Goal: Task Accomplishment & Management: Use online tool/utility

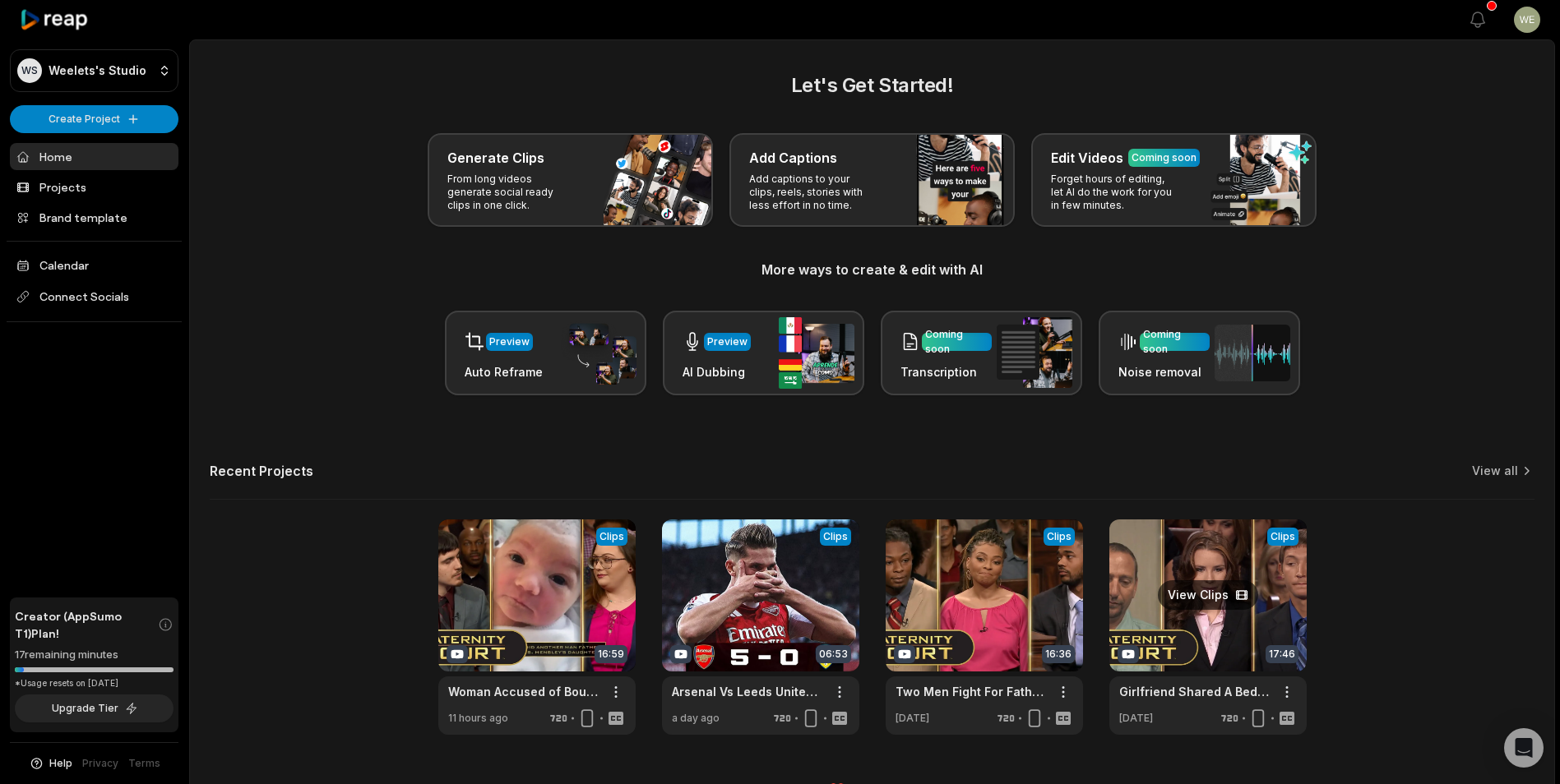
scroll to position [36, 0]
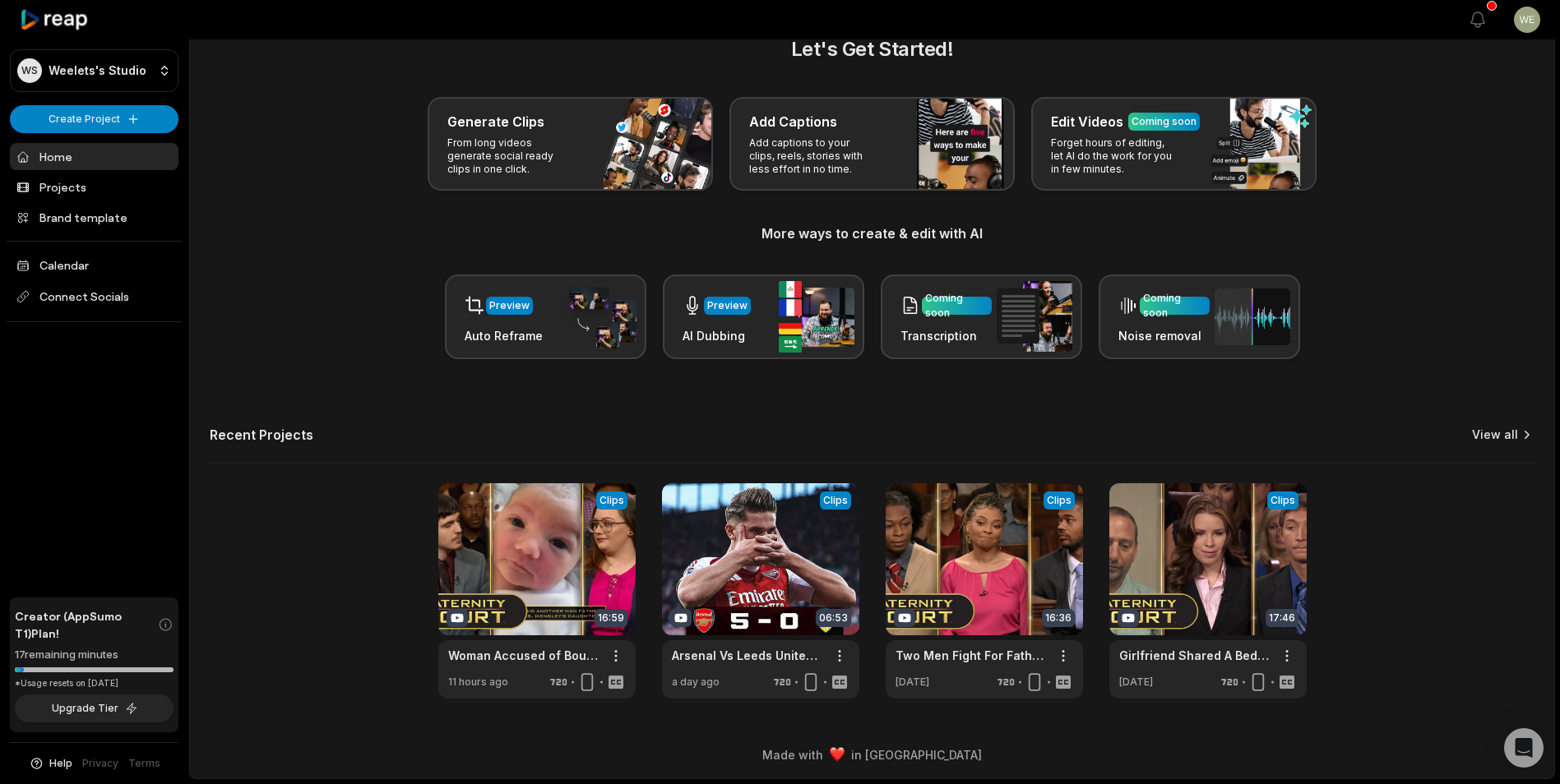
click at [1504, 433] on link "View all" at bounding box center [1494, 435] width 46 height 16
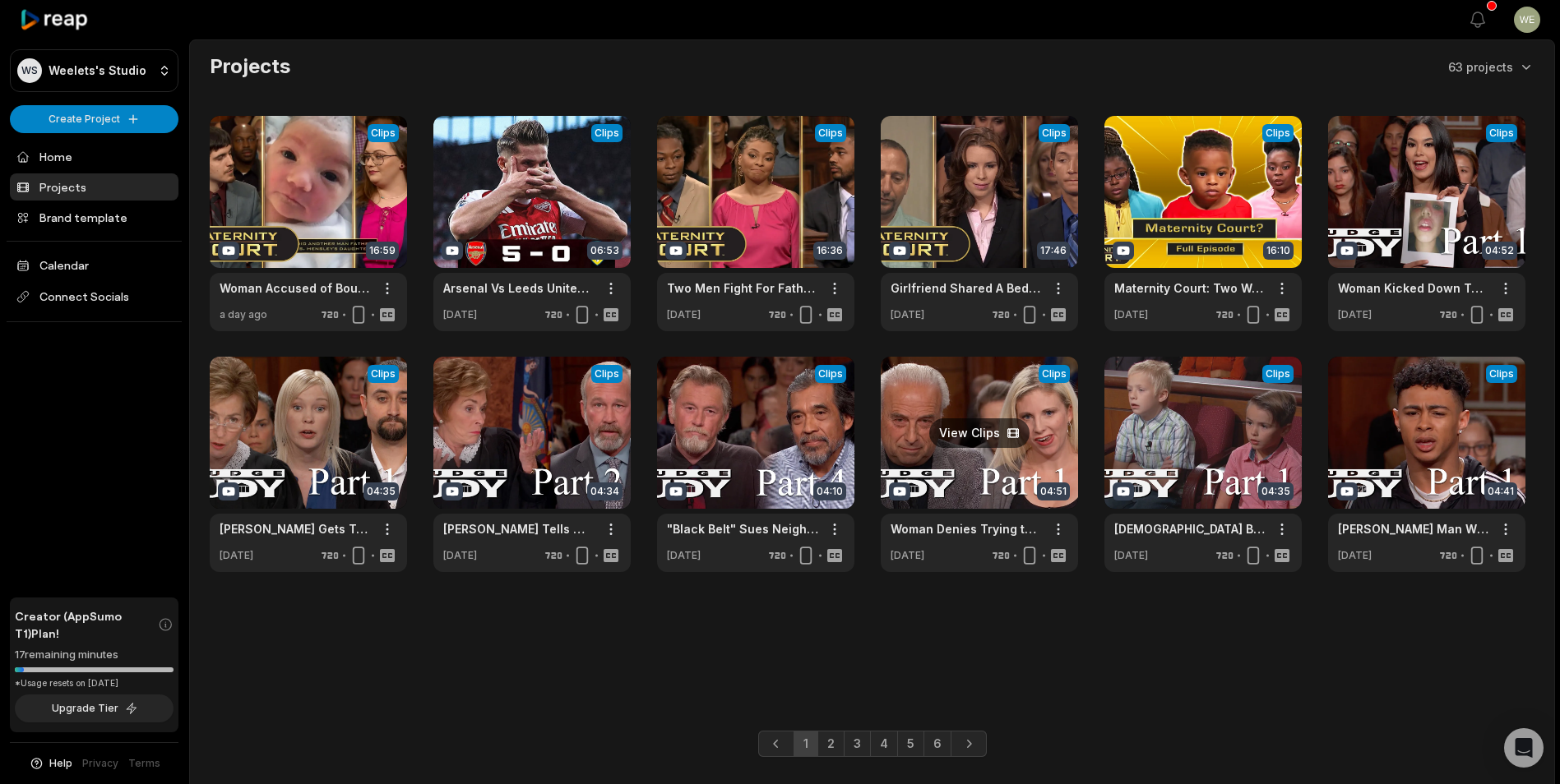
click at [996, 448] on link at bounding box center [979, 464] width 197 height 215
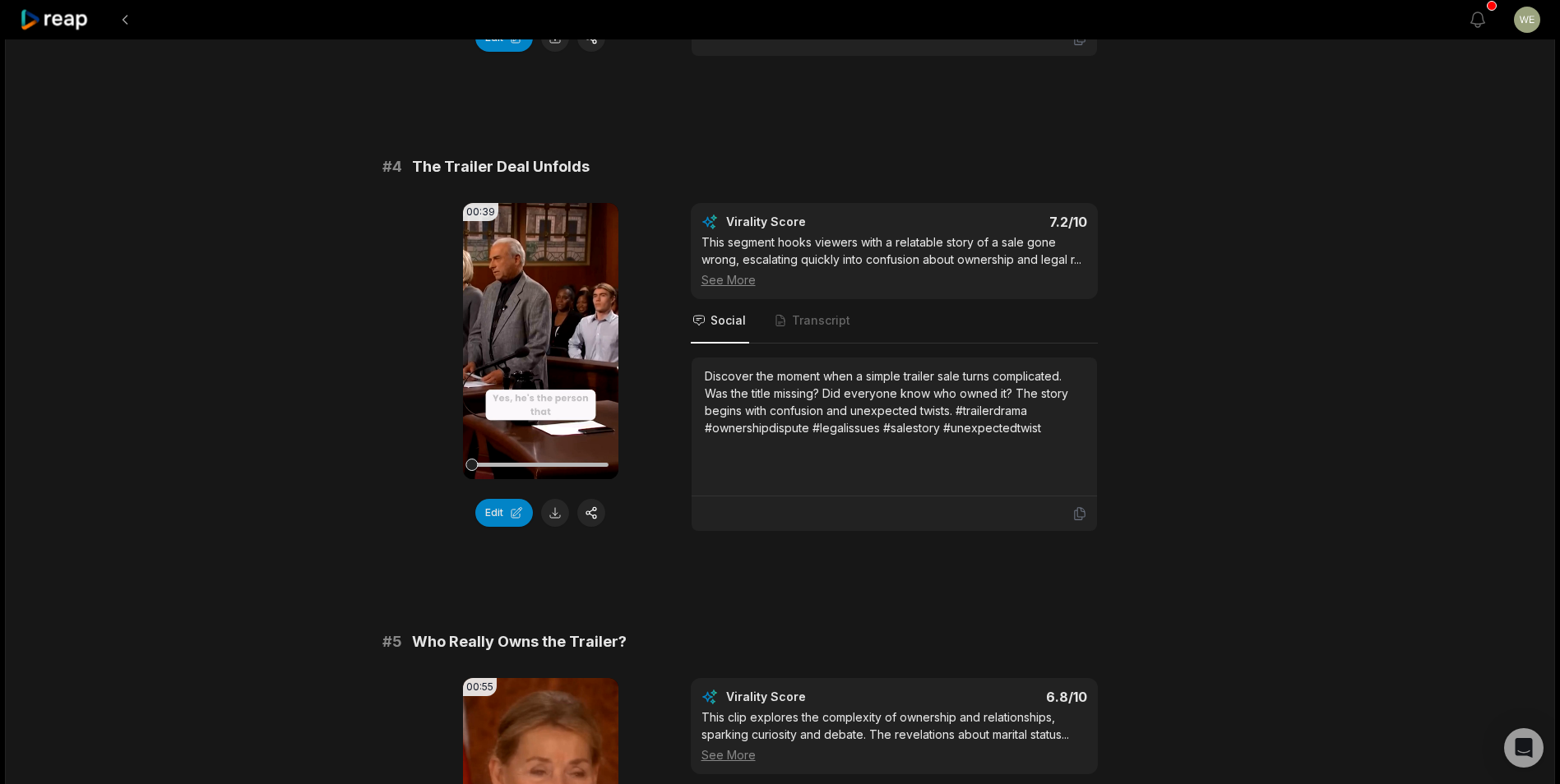
scroll to position [1480, 0]
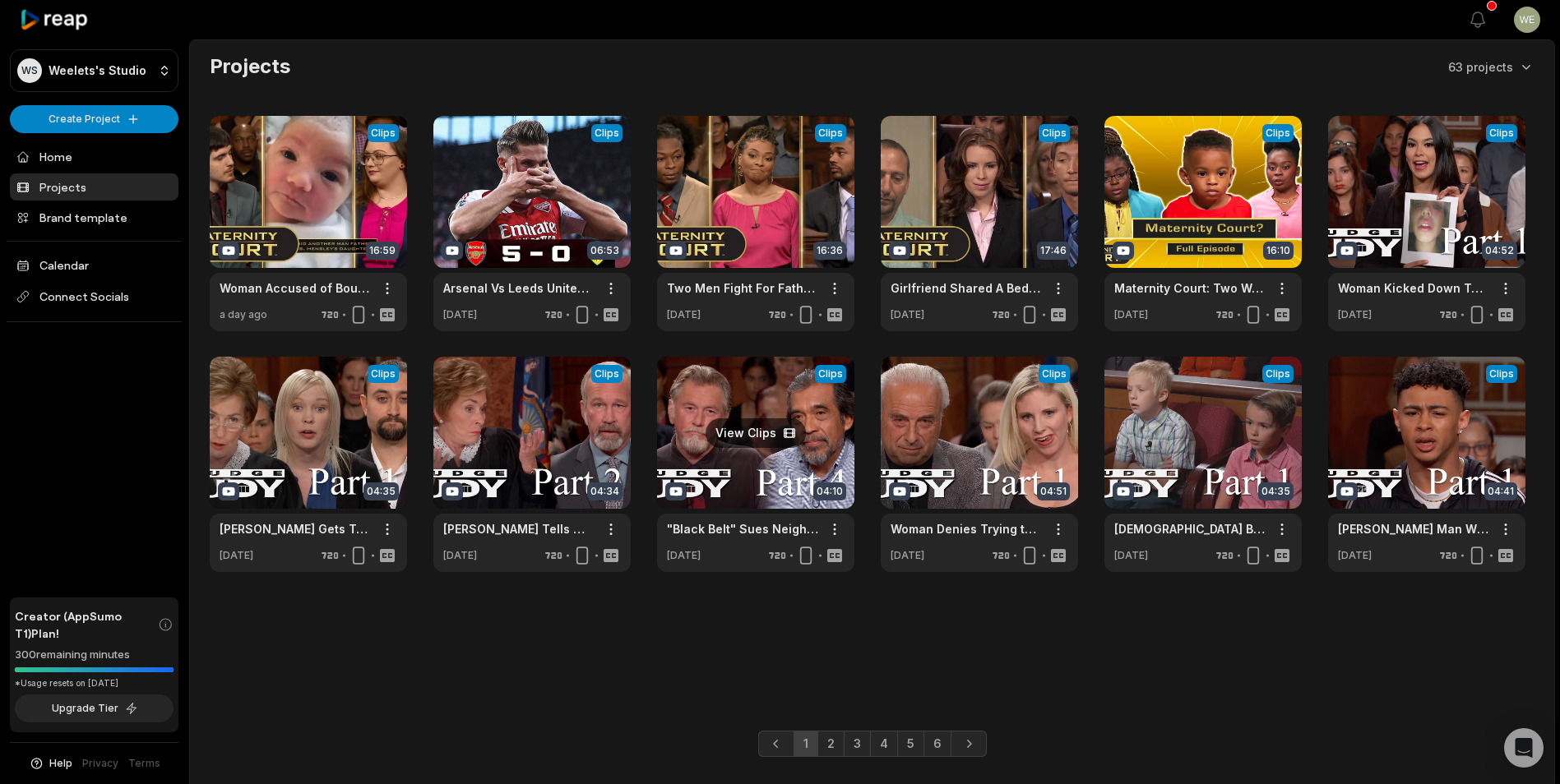
click at [739, 436] on link at bounding box center [755, 464] width 197 height 215
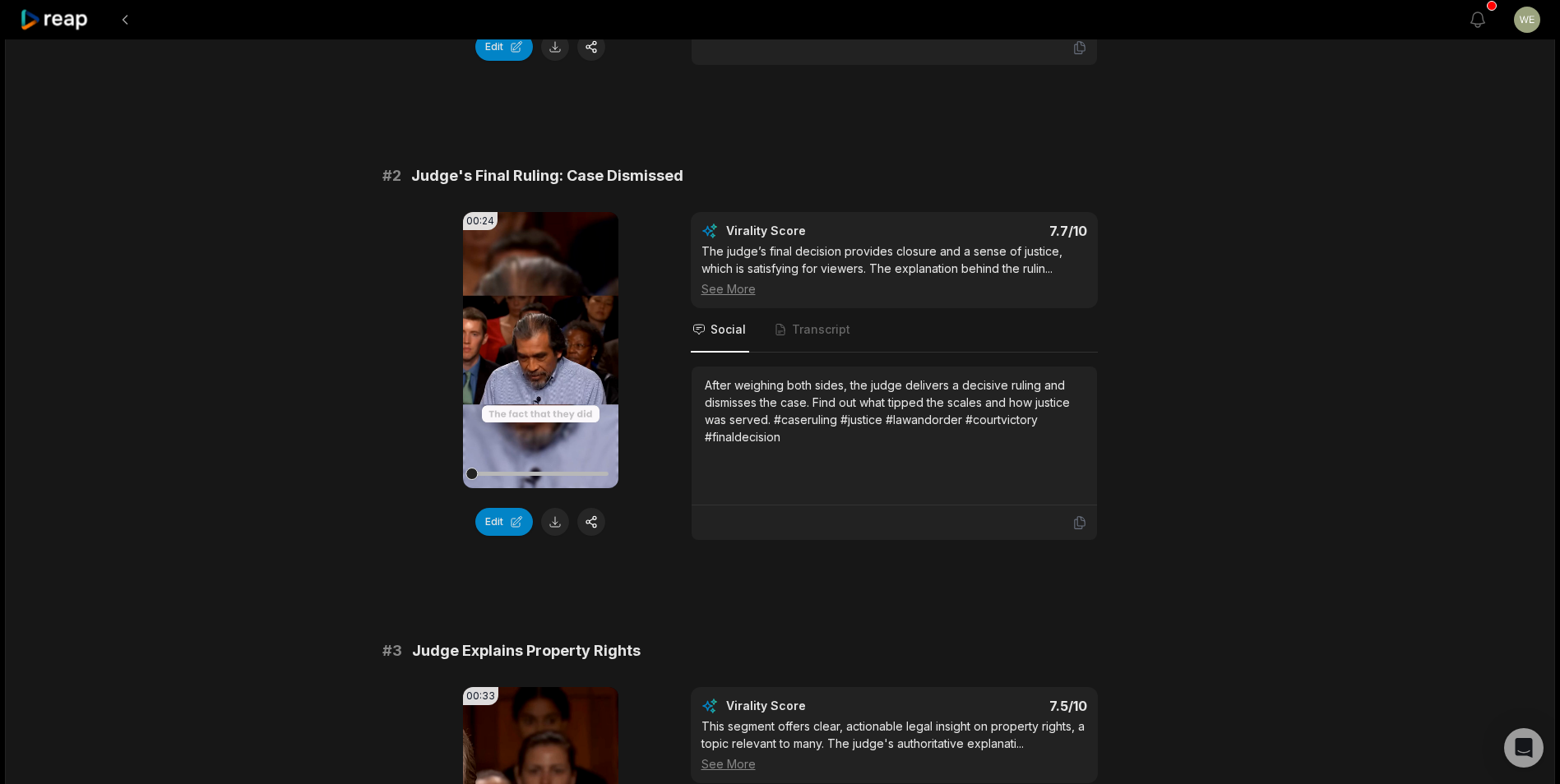
scroll to position [422, 0]
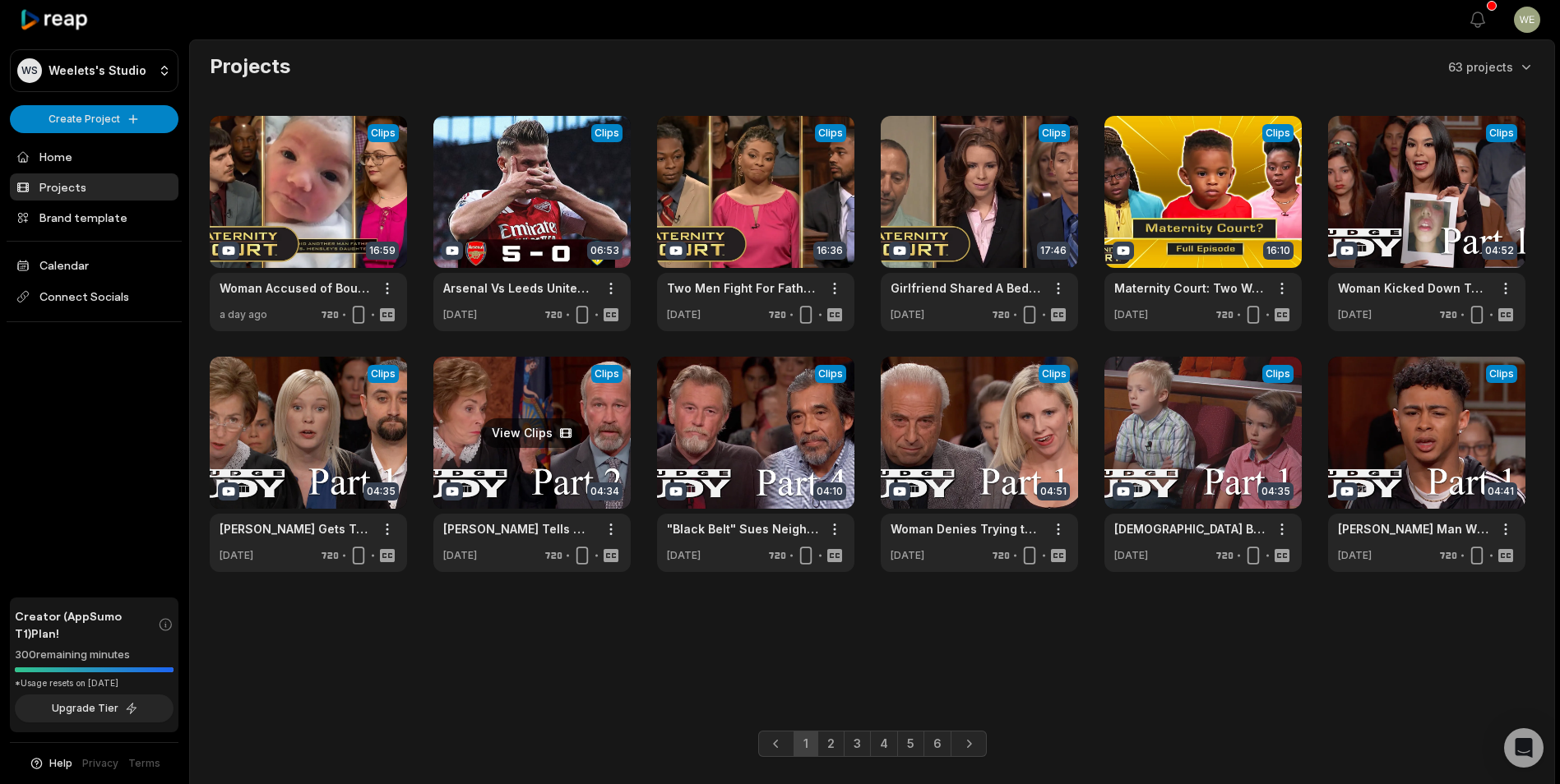
click at [569, 442] on link at bounding box center [532, 464] width 197 height 215
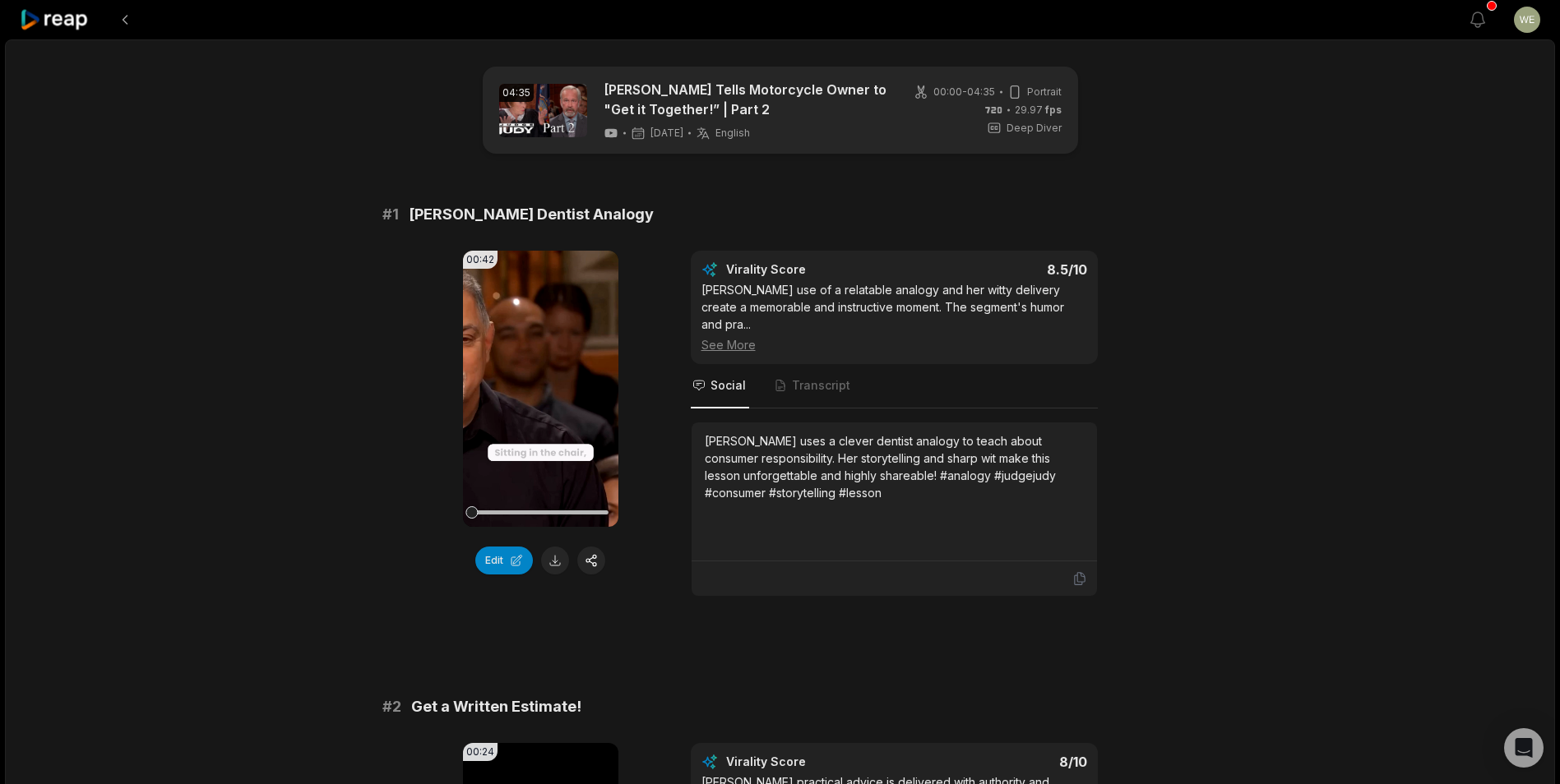
scroll to position [13, 0]
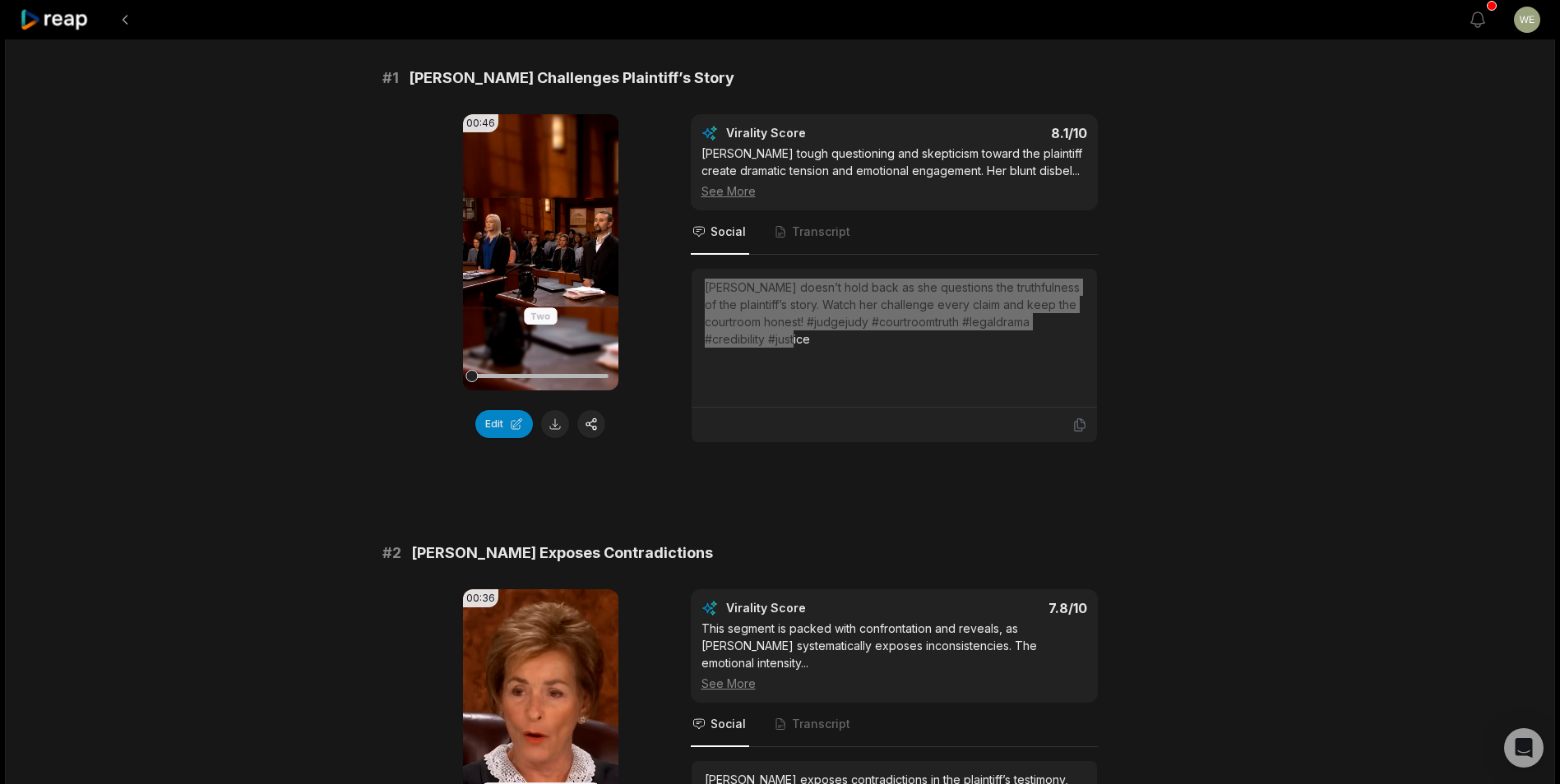
scroll to position [247, 0]
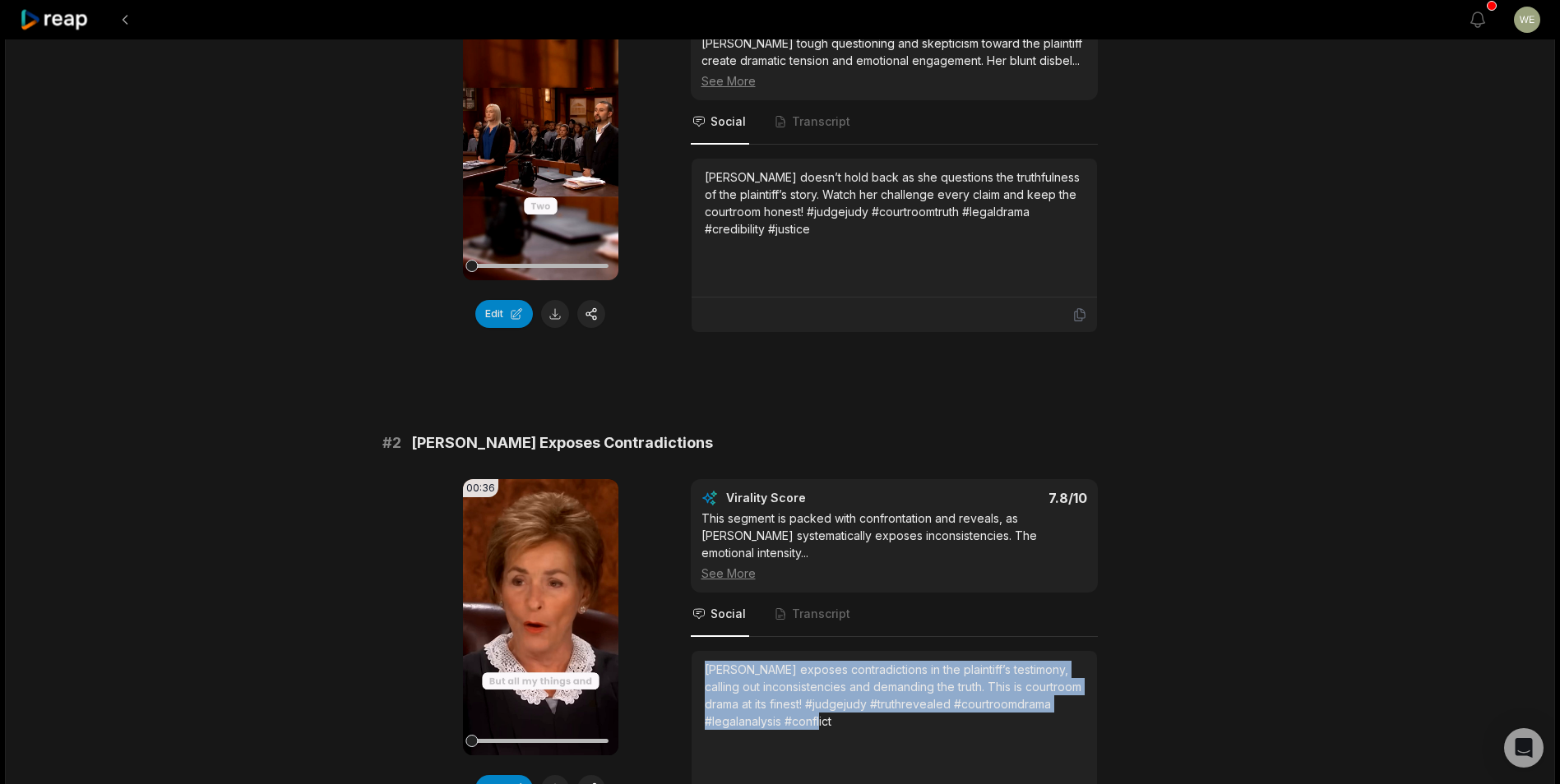
drag, startPoint x: 700, startPoint y: 643, endPoint x: 855, endPoint y: 698, distance: 164.5
click at [855, 698] on div "Judge Judy exposes contradictions in the plaintiff’s testimony, calling out inc…" at bounding box center [894, 720] width 406 height 139
drag, startPoint x: 855, startPoint y: 698, endPoint x: 818, endPoint y: 679, distance: 41.6
copy div "Judge Judy exposes contradictions in the plaintiff’s testimony, calling out inc…"
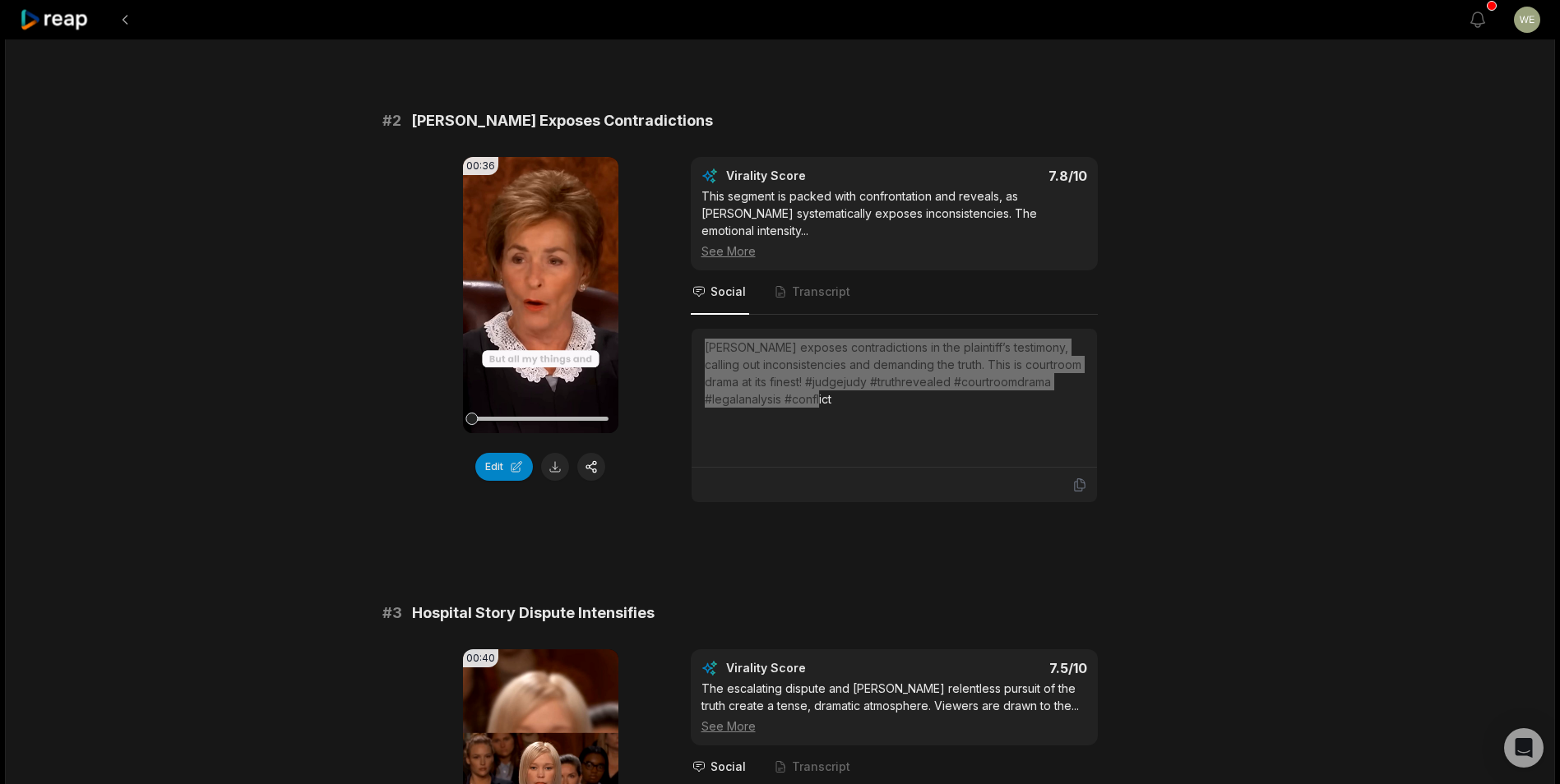
scroll to position [822, 0]
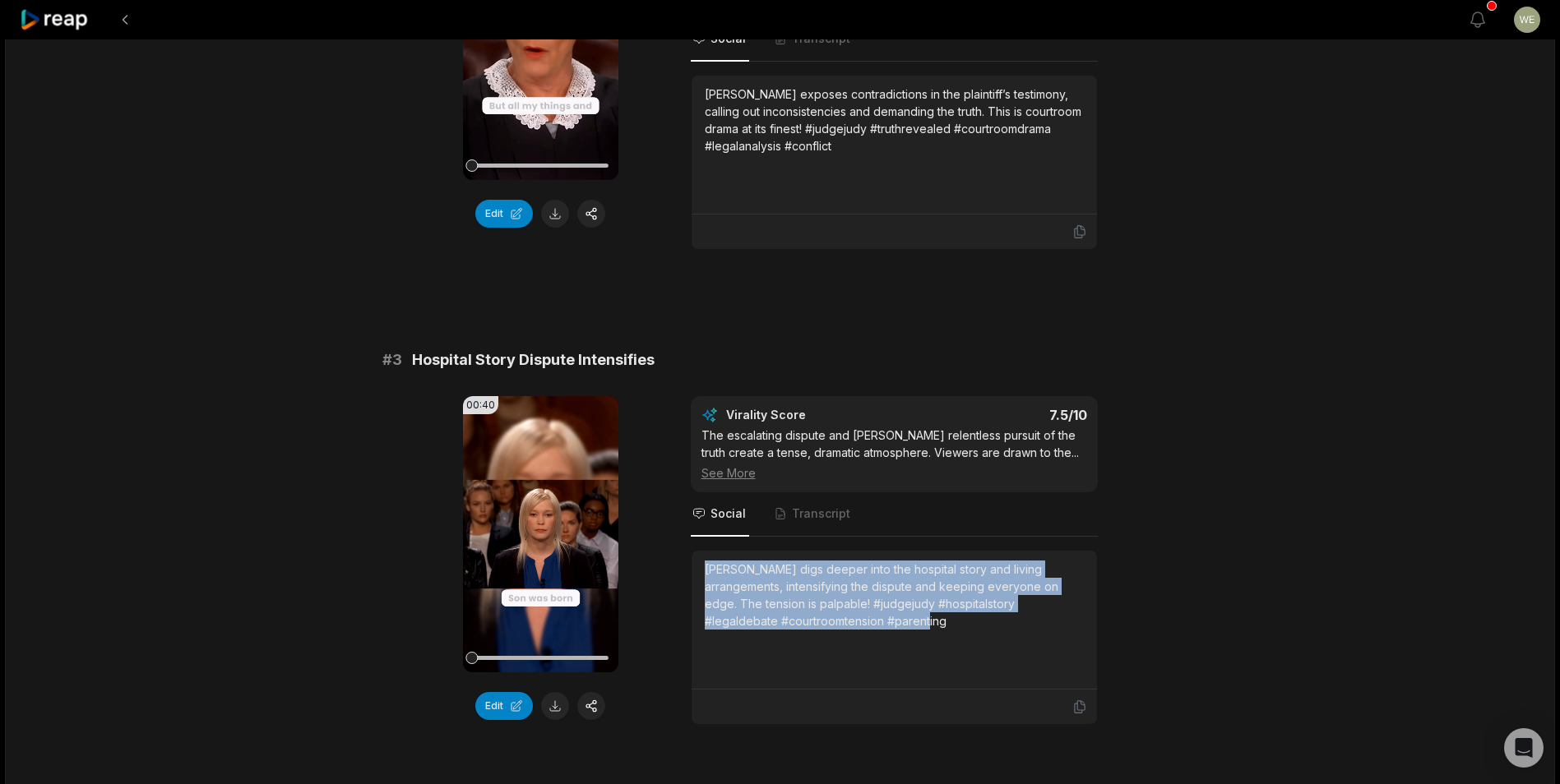
drag, startPoint x: 707, startPoint y: 542, endPoint x: 1028, endPoint y: 604, distance: 326.9
click at [1028, 604] on div "Judge Judy digs deeper into the hospital story and living arrangements, intensi…" at bounding box center [894, 595] width 379 height 69
drag, startPoint x: 1028, startPoint y: 604, endPoint x: 863, endPoint y: 581, distance: 166.6
copy div "Judge Judy digs deeper into the hospital story and living arrangements, intensi…"
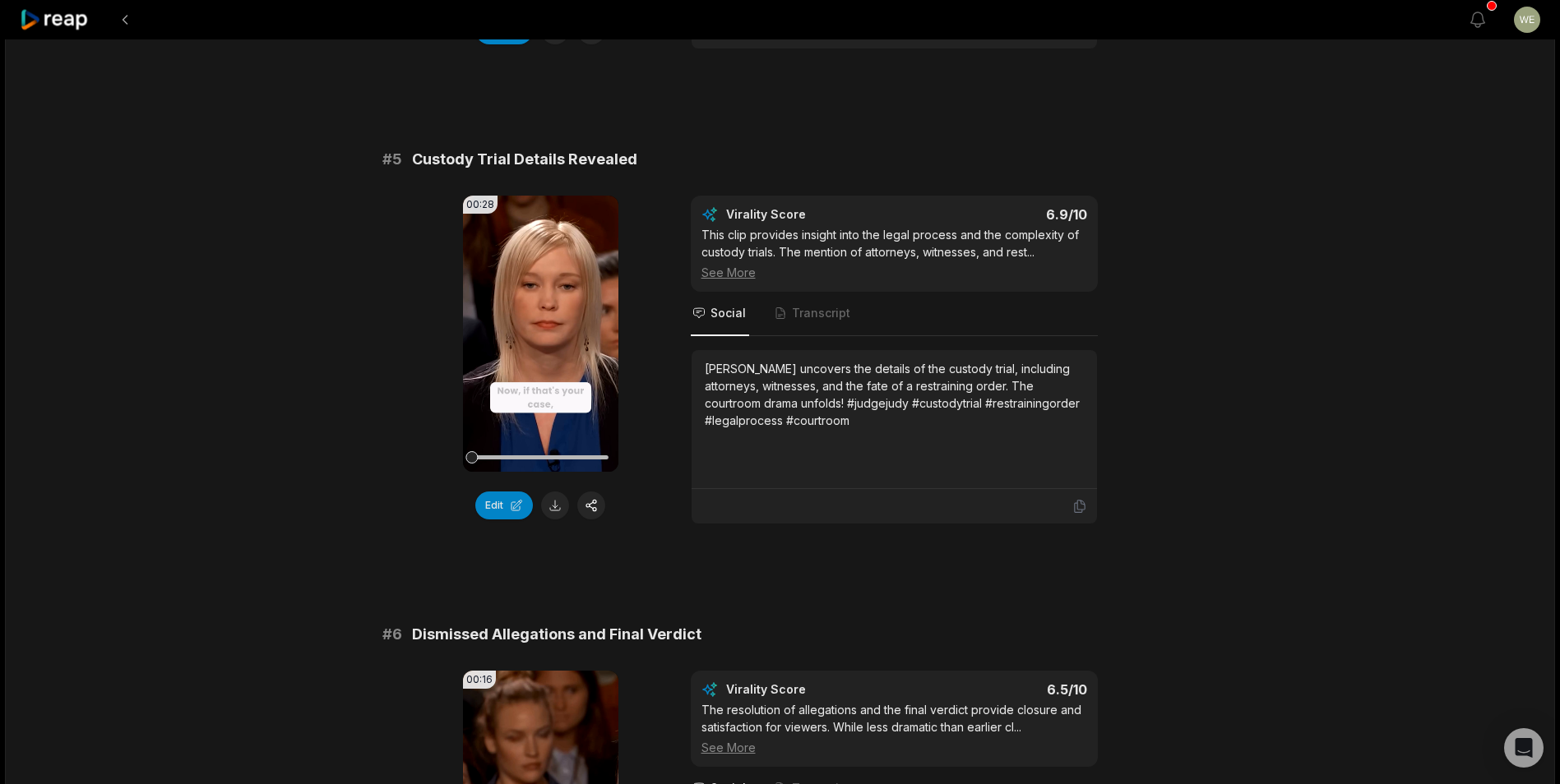
scroll to position [2220, 0]
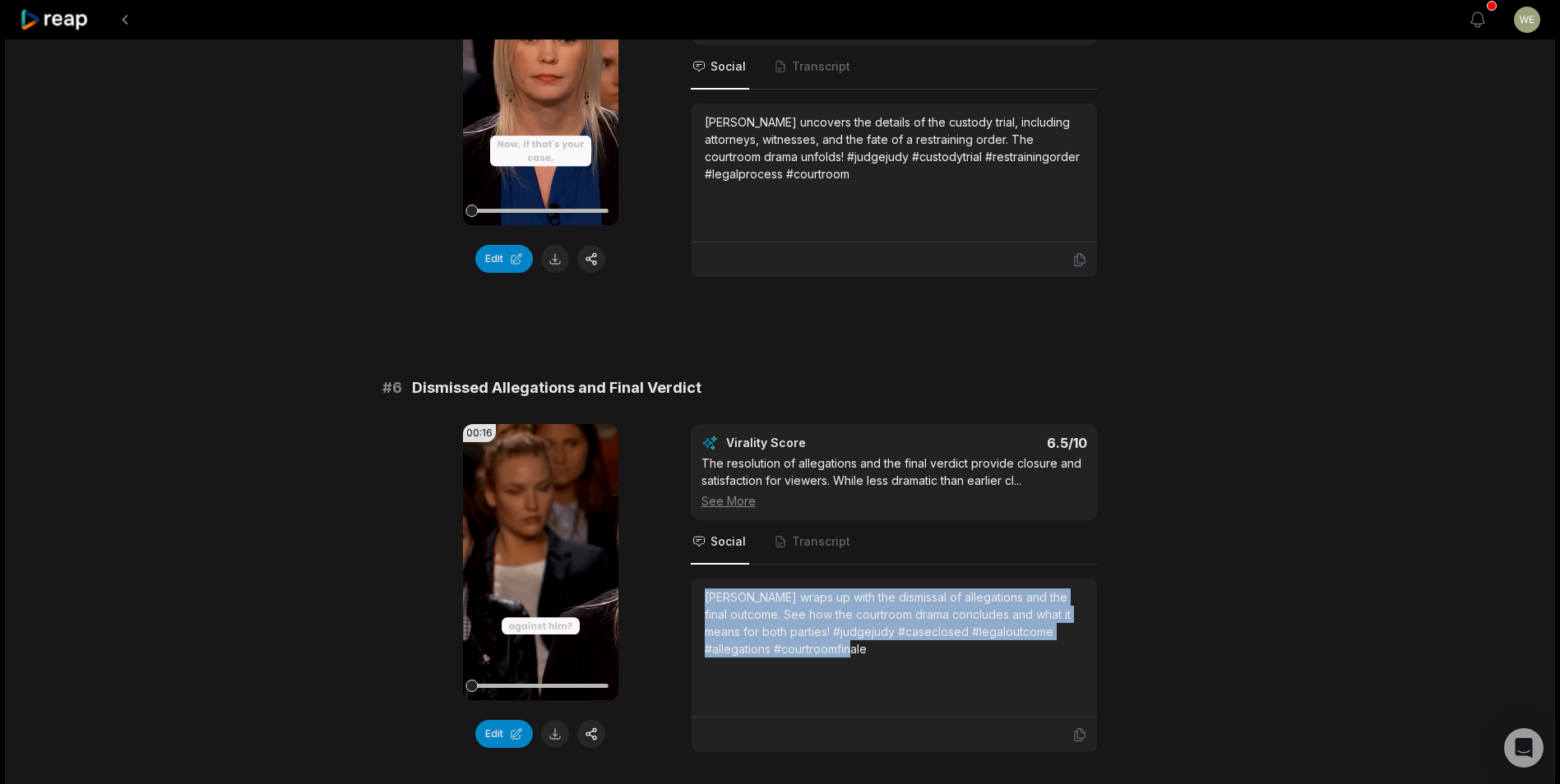
drag, startPoint x: 702, startPoint y: 571, endPoint x: 889, endPoint y: 633, distance: 197.0
click at [889, 633] on div "Judge Judy wraps up with the dismissal of allegations and the final outcome. Se…" at bounding box center [894, 648] width 406 height 139
drag, startPoint x: 889, startPoint y: 633, endPoint x: 832, endPoint y: 616, distance: 59.5
copy div "Judge Judy wraps up with the dismissal of allegations and the final outcome. Se…"
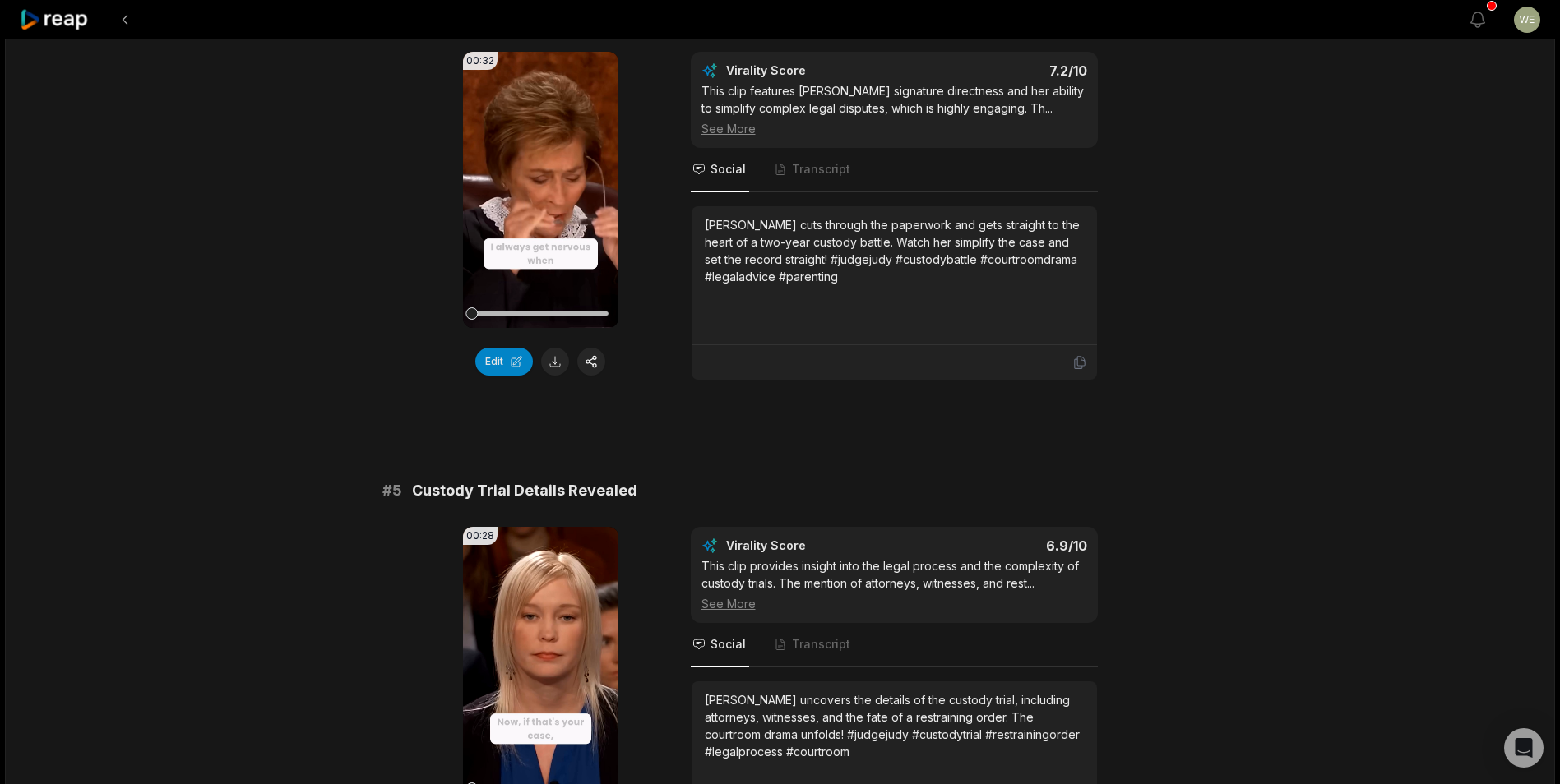
scroll to position [1712, 0]
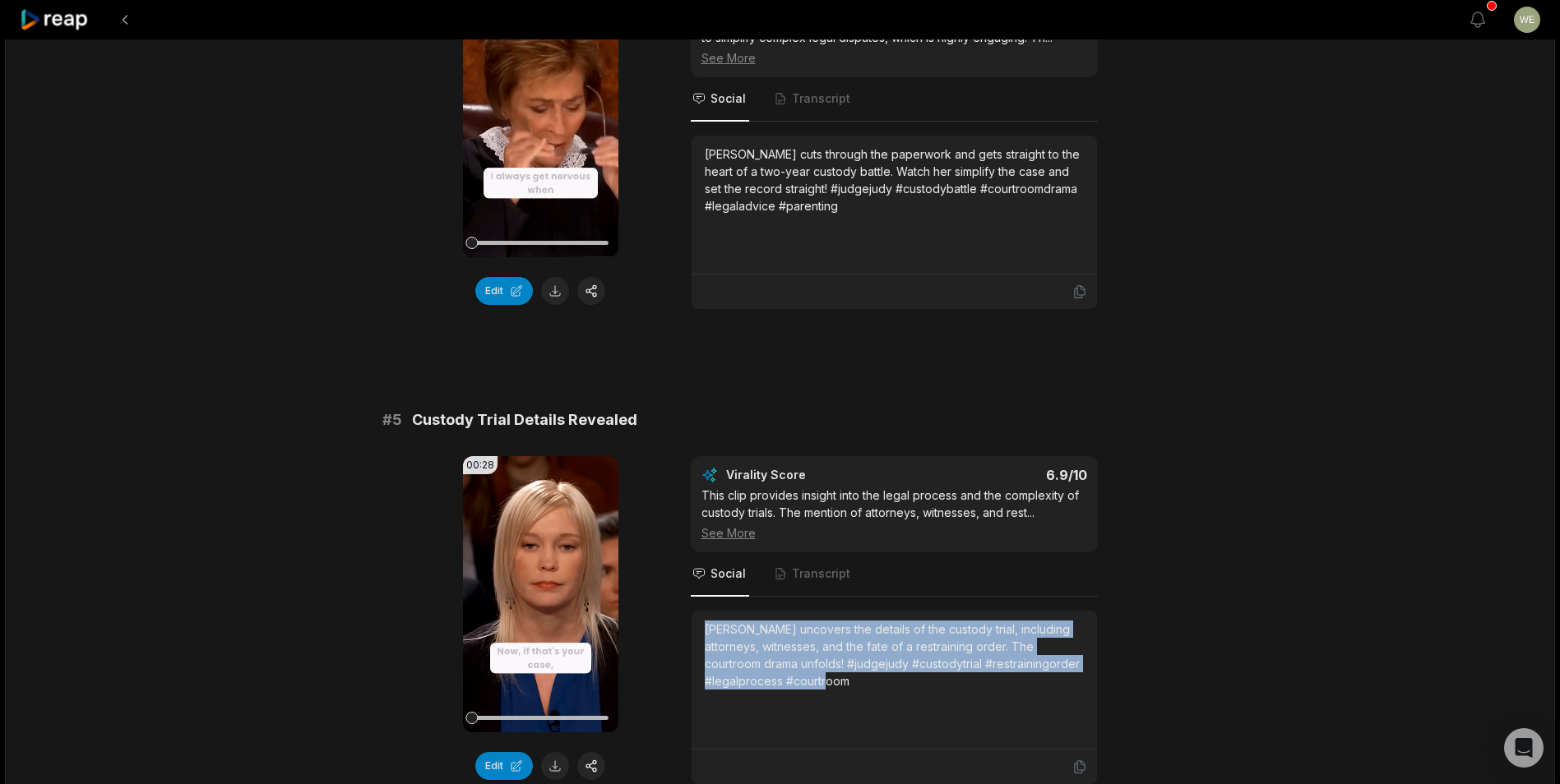
drag, startPoint x: 706, startPoint y: 603, endPoint x: 884, endPoint y: 662, distance: 187.5
click at [884, 662] on div "Judge Judy uncovers the details of the custody trial, including attorneys, witn…" at bounding box center [894, 655] width 379 height 69
drag, startPoint x: 884, startPoint y: 662, endPoint x: 796, endPoint y: 645, distance: 89.6
copy div "Judge Judy uncovers the details of the custody trial, including attorneys, witn…"
click at [73, 20] on icon at bounding box center [55, 20] width 70 height 22
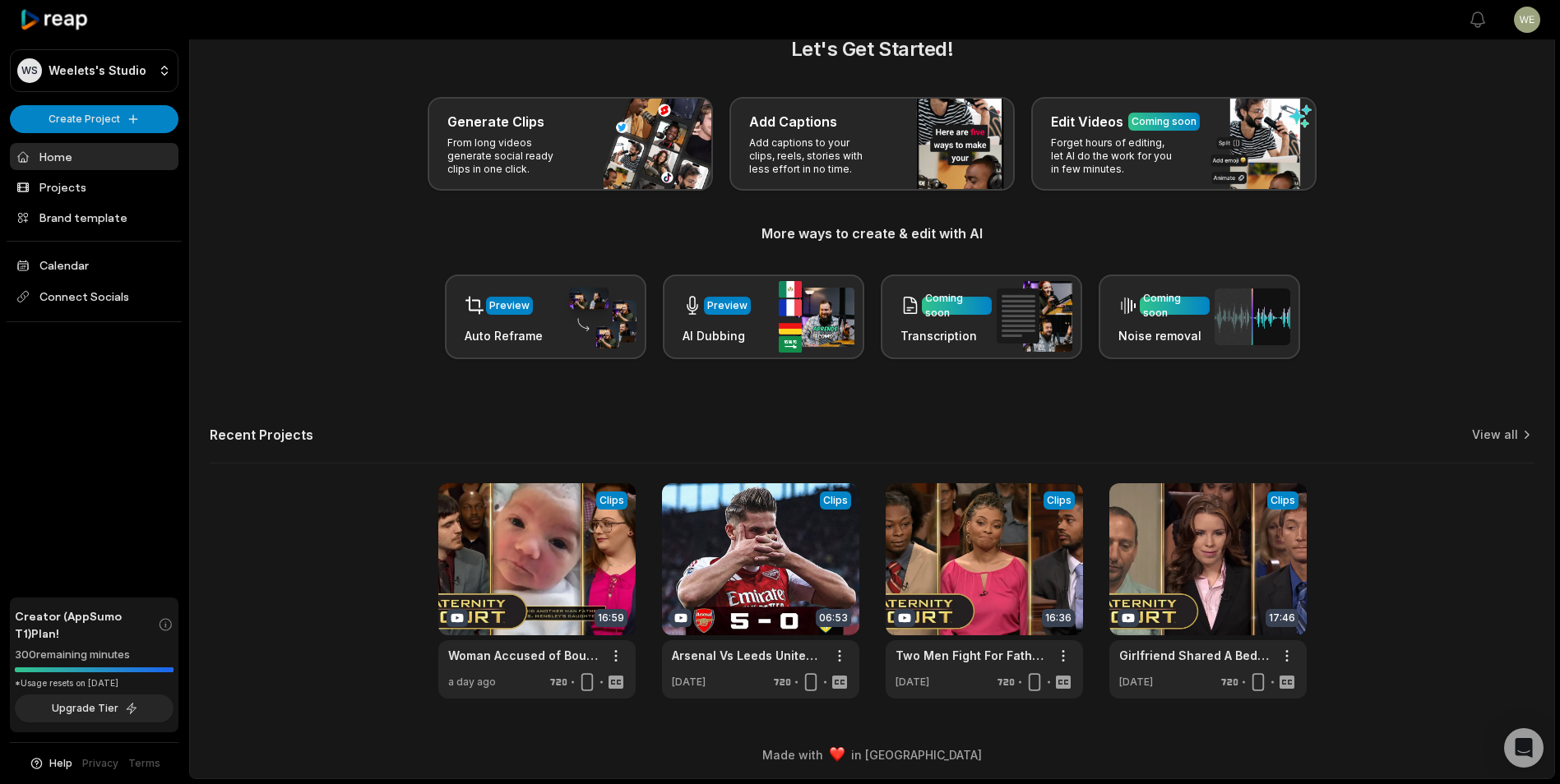
scroll to position [36, 0]
click at [95, 115] on html "WS Weelets's Studio Create Project Home Projects Brand template Calendar Connec…" at bounding box center [780, 356] width 1560 height 784
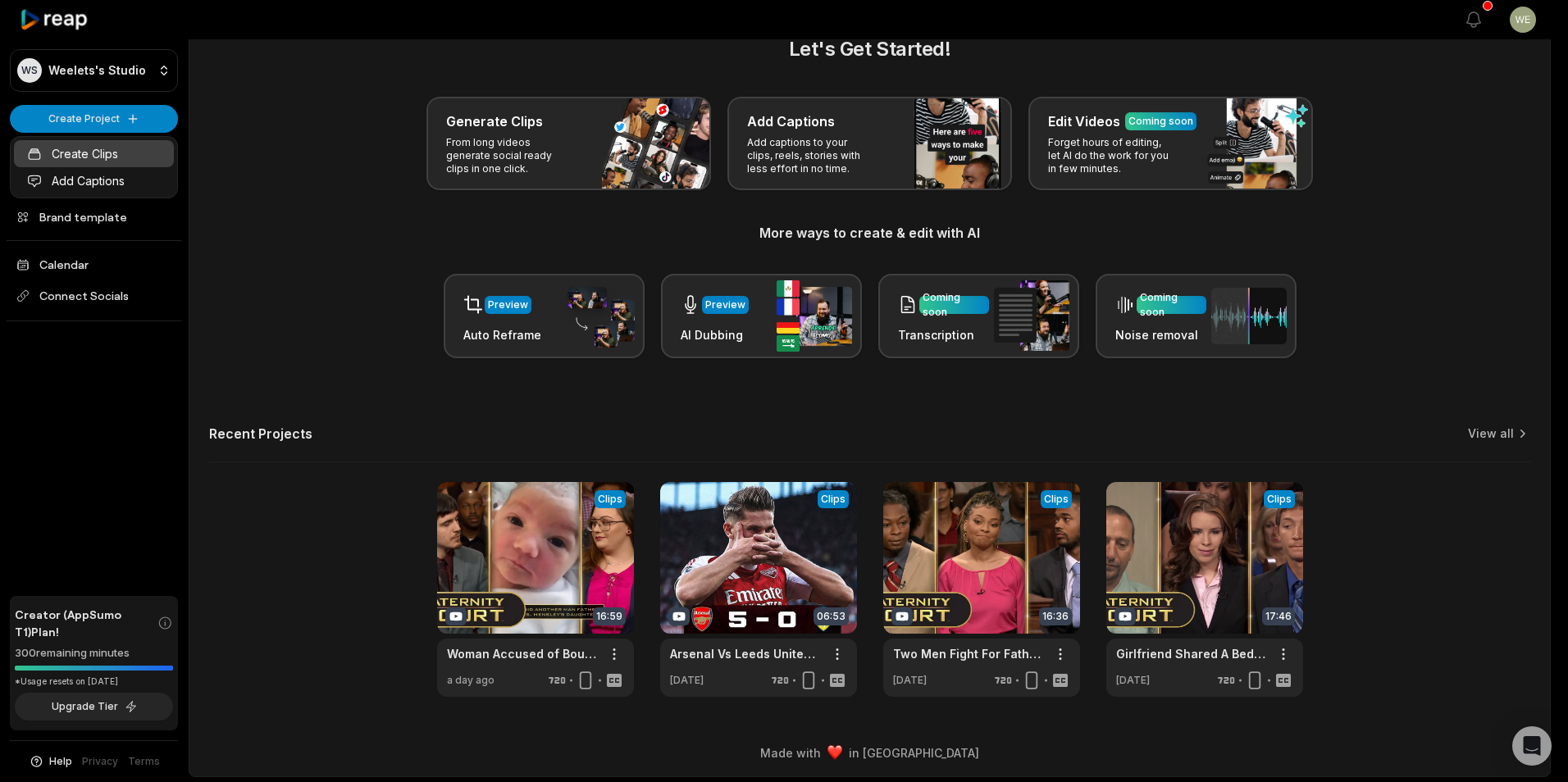
click at [115, 156] on link "Create Clips" at bounding box center [94, 154] width 160 height 27
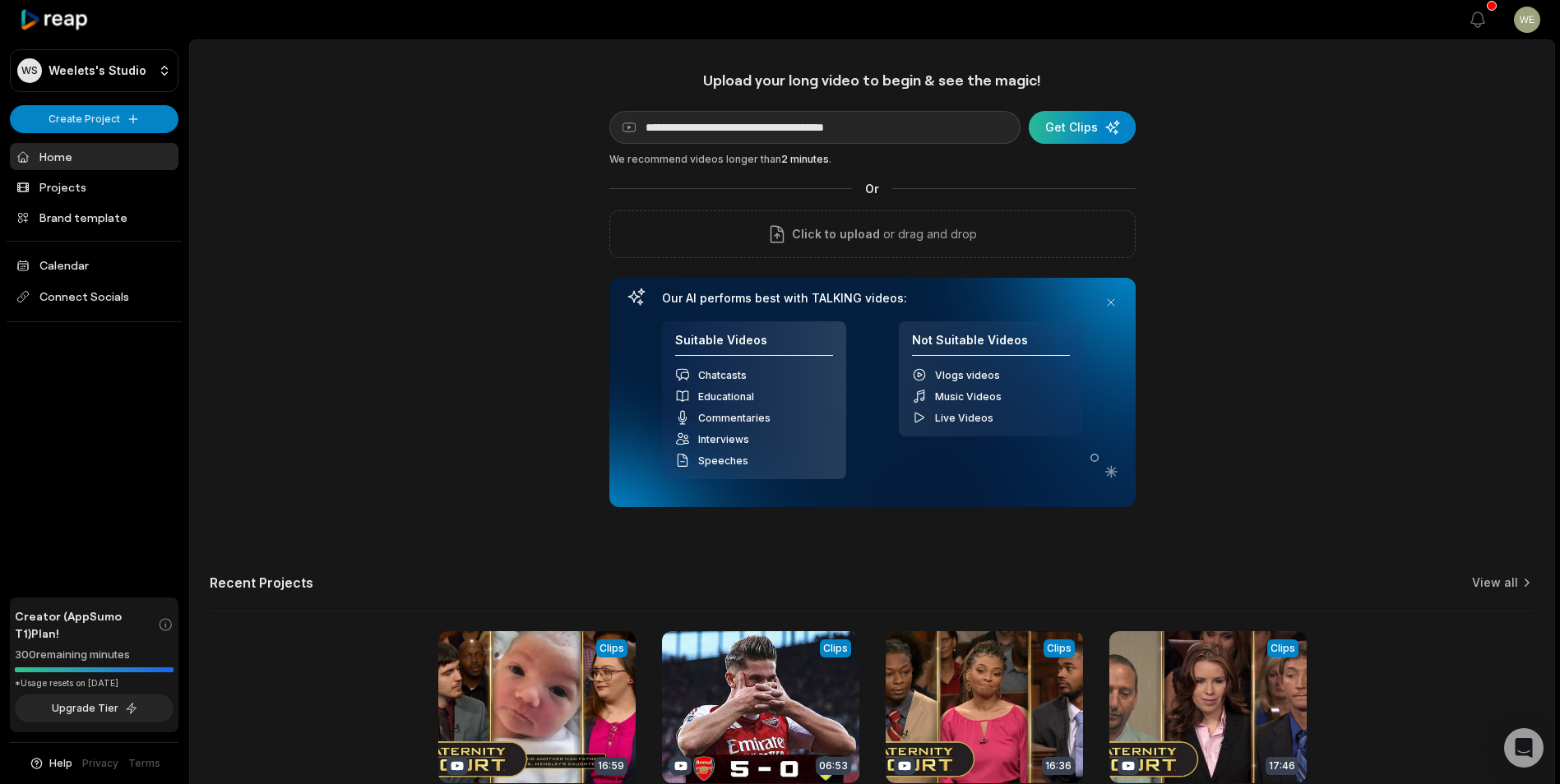
type input "**********"
click at [1081, 131] on div "submit" at bounding box center [1081, 128] width 107 height 33
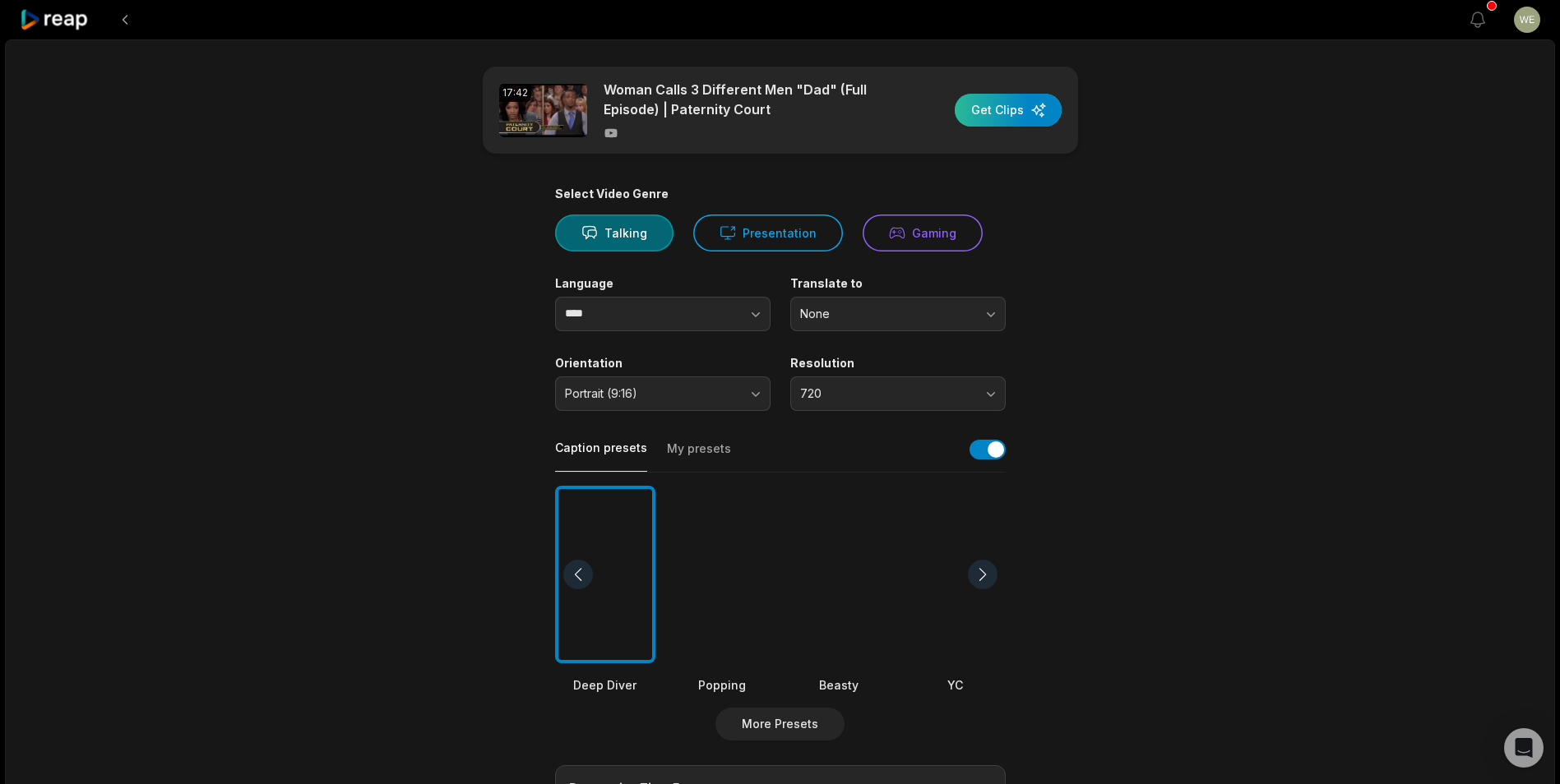
click at [1016, 113] on div "button" at bounding box center [1007, 110] width 107 height 33
